Goal: Use online tool/utility: Utilize a website feature to perform a specific function

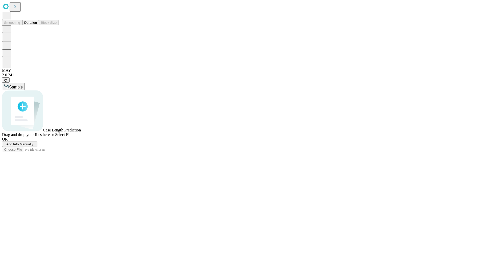
click at [37, 25] on button "Duration" at bounding box center [30, 22] width 17 height 5
click at [33, 146] on span "Add Info Manually" at bounding box center [19, 144] width 27 height 4
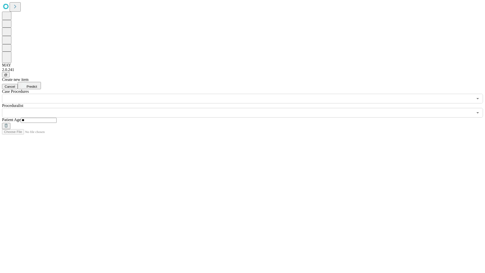
type input "**"
click at [246, 108] on input "text" at bounding box center [237, 113] width 471 height 10
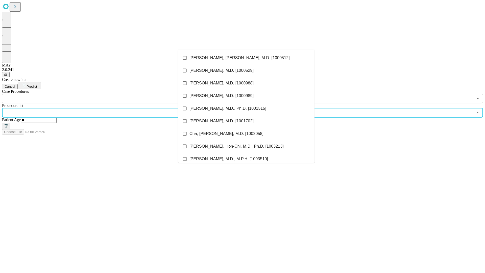
click at [246, 58] on li "[PERSON_NAME], [PERSON_NAME], M.D. [1000512]" at bounding box center [246, 58] width 136 height 13
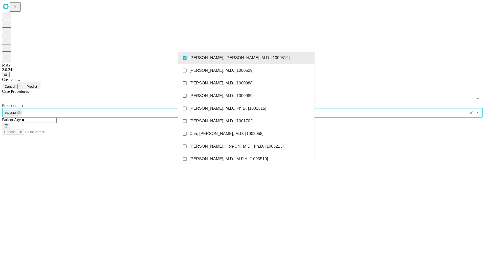
click at [106, 94] on input "text" at bounding box center [237, 99] width 471 height 10
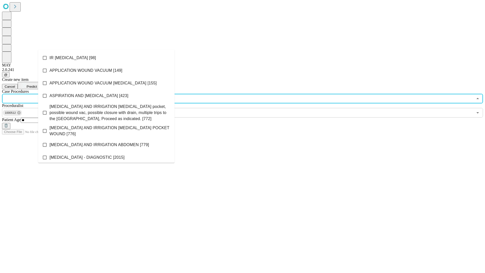
click at [106, 58] on li "IR [MEDICAL_DATA] [98]" at bounding box center [106, 58] width 136 height 13
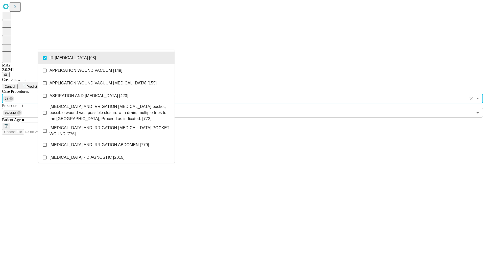
click at [37, 85] on span "Predict" at bounding box center [32, 87] width 10 height 4
